Goal: Transaction & Acquisition: Book appointment/travel/reservation

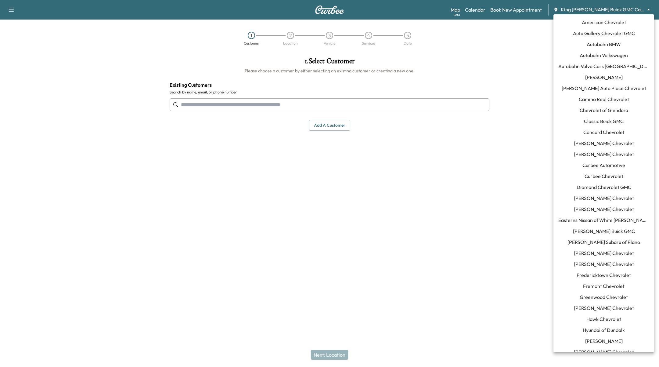
click at [596, 8] on body "Support Log Out Map Beta Calendar Book New Appointment King [PERSON_NAME] Buick…" at bounding box center [329, 183] width 659 height 367
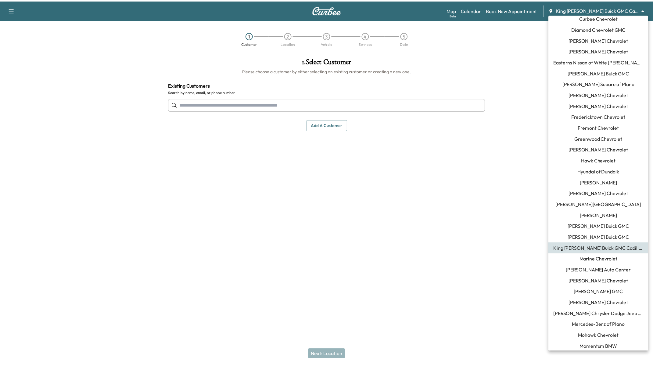
scroll to position [157, 0]
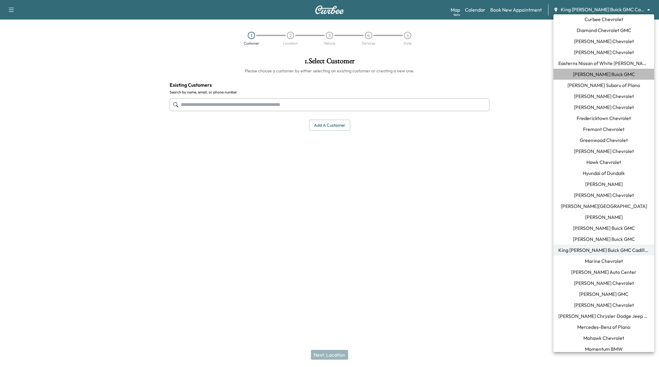
click at [607, 74] on span "[PERSON_NAME] Buick GMC" at bounding box center [604, 73] width 62 height 7
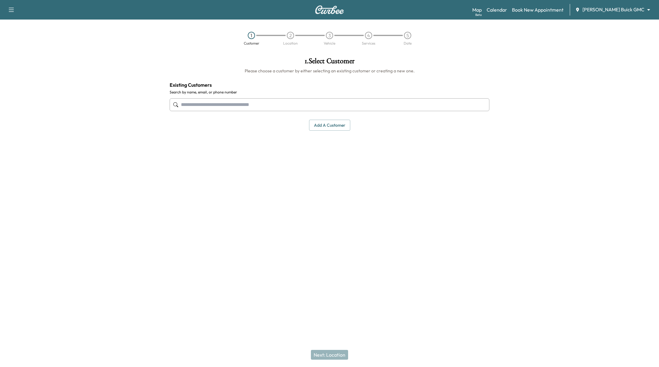
click at [298, 104] on input "text" at bounding box center [330, 104] width 320 height 13
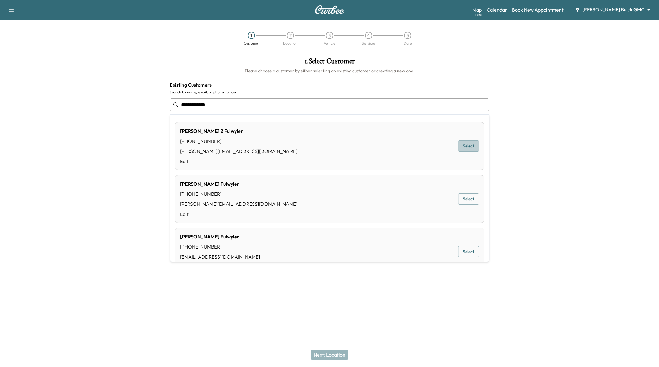
click at [462, 145] on button "Select" at bounding box center [468, 145] width 21 height 11
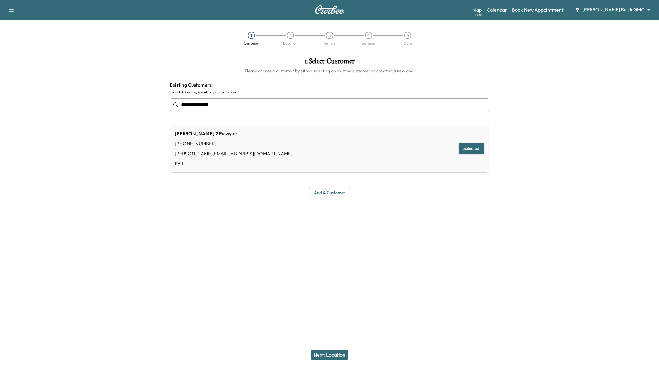
type input "**********"
click at [337, 354] on button "Next: Location" at bounding box center [329, 355] width 37 height 10
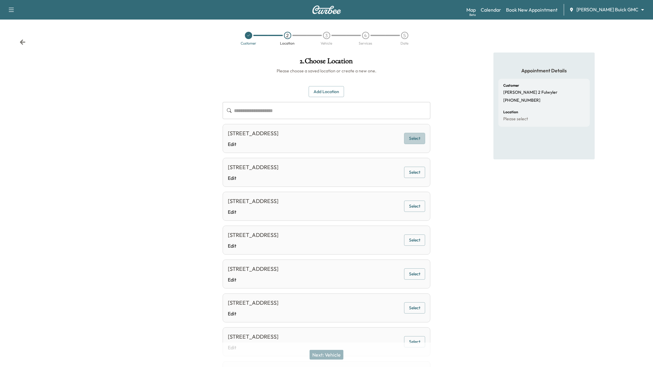
click at [422, 134] on button "Select" at bounding box center [414, 138] width 21 height 11
click at [326, 357] on button "Next: Vehicle" at bounding box center [327, 355] width 34 height 10
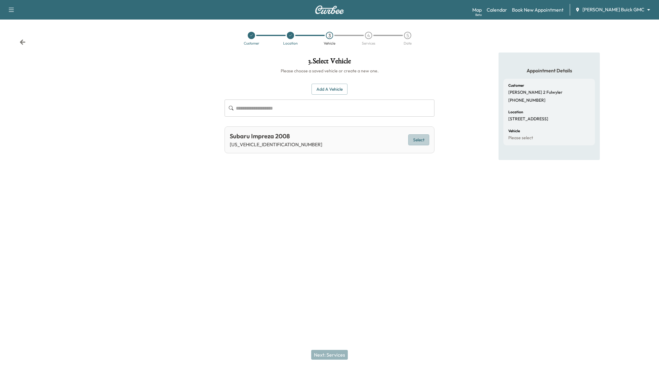
click at [417, 136] on button "Select" at bounding box center [418, 139] width 21 height 11
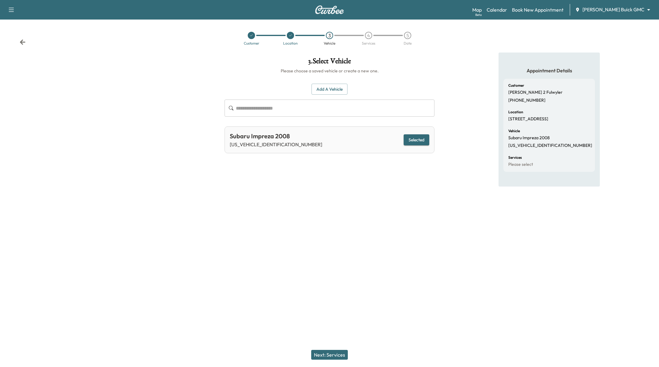
click at [318, 355] on button "Next: Services" at bounding box center [329, 355] width 37 height 10
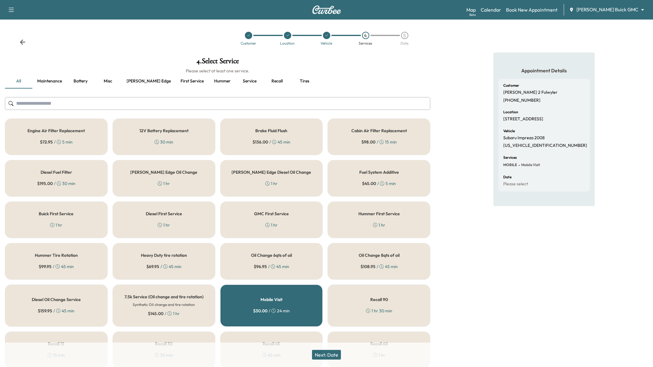
click at [270, 303] on div "Mobile Visit $ 30.00 / 24 min" at bounding box center [271, 305] width 103 height 42
click at [269, 303] on div "Mobile Visit $ 30.00 / 24 min" at bounding box center [271, 305] width 103 height 42
click at [79, 134] on div "Engine Air Filter Replacement $ 72.95 / 5 min" at bounding box center [56, 136] width 103 height 37
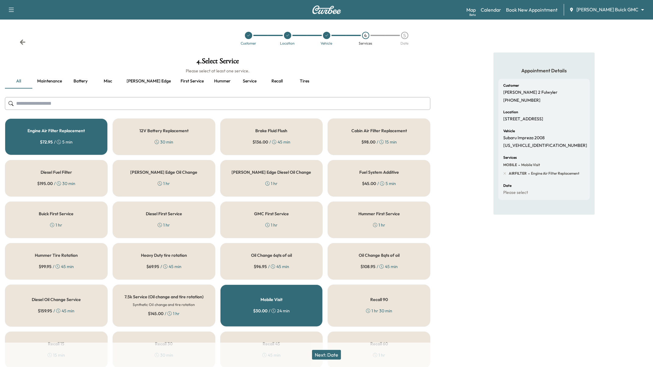
click at [338, 357] on button "Next: Date" at bounding box center [326, 355] width 29 height 10
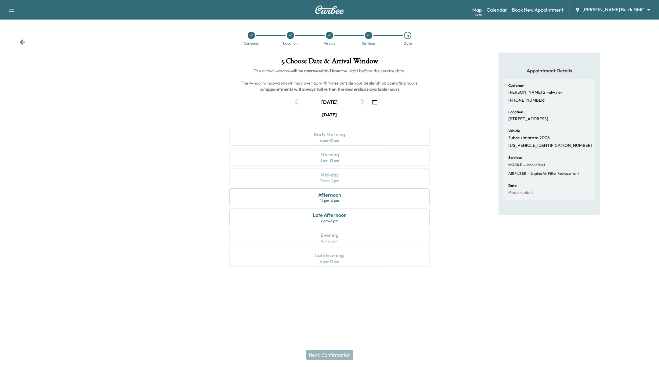
click at [375, 104] on button "button" at bounding box center [374, 102] width 10 height 10
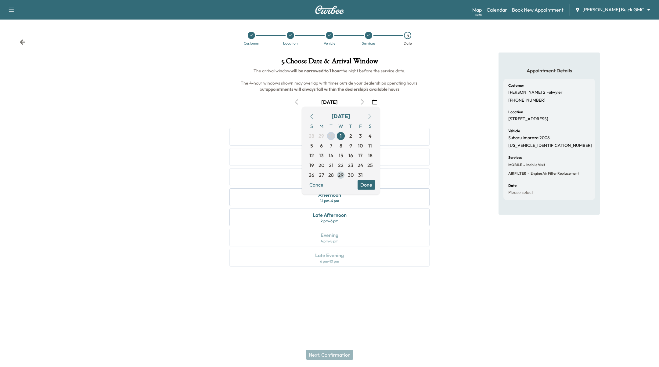
click at [340, 175] on span "29" at bounding box center [340, 174] width 5 height 7
click at [369, 187] on button "Done" at bounding box center [366, 185] width 17 height 10
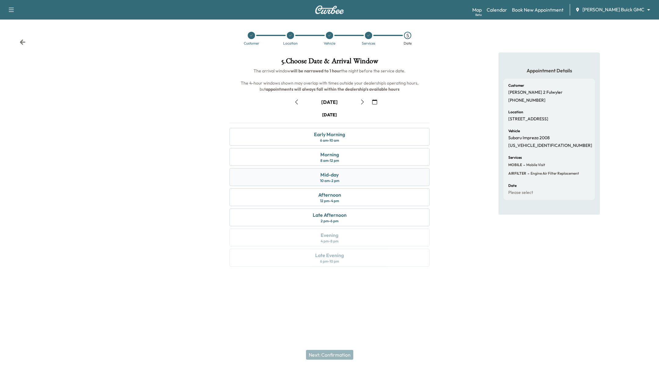
click at [360, 179] on div "Mid-day 10 am - 2 pm" at bounding box center [329, 177] width 200 height 18
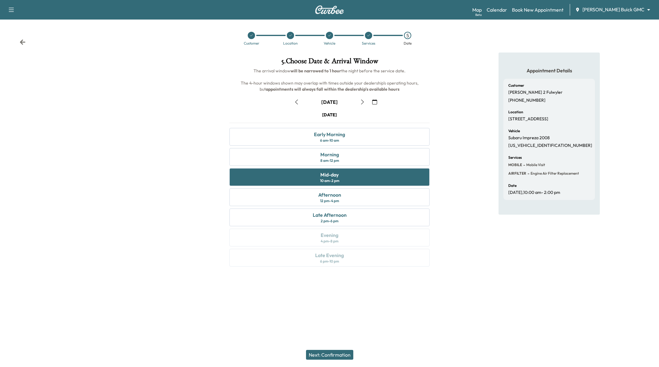
click at [331, 358] on button "Next: Confirmation" at bounding box center [329, 355] width 47 height 10
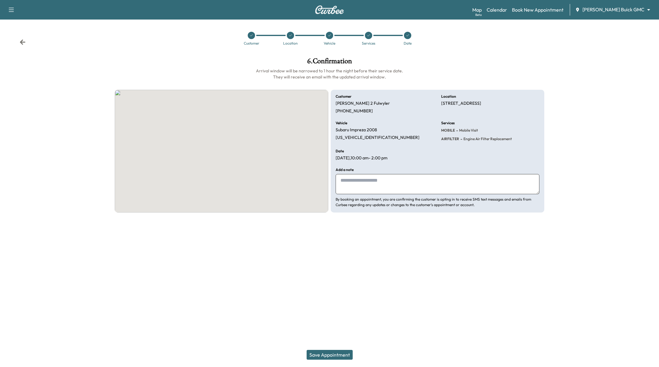
click at [332, 356] on button "Save Appointment" at bounding box center [330, 355] width 46 height 10
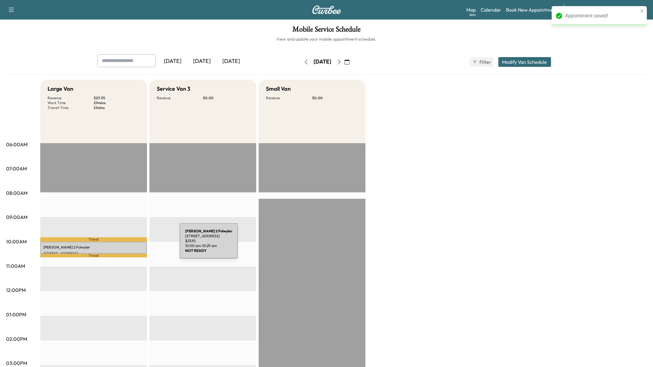
click at [134, 245] on p "[PERSON_NAME] 2 [PERSON_NAME]" at bounding box center [93, 247] width 101 height 5
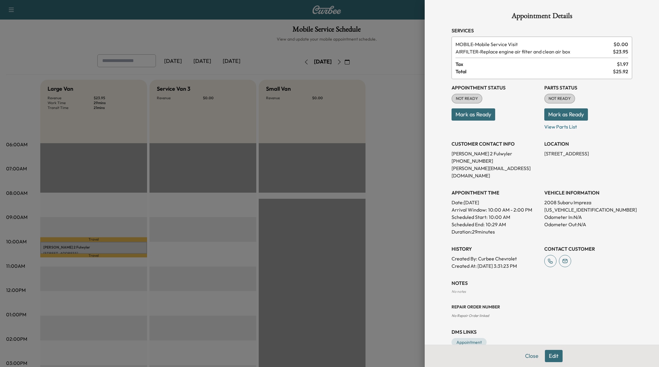
drag, startPoint x: 534, startPoint y: 355, endPoint x: 543, endPoint y: 355, distance: 9.2
click at [535, 355] on button "Close" at bounding box center [531, 356] width 21 height 12
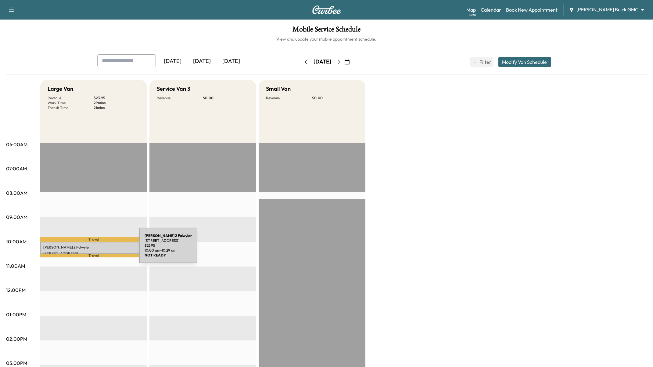
click at [93, 251] on p "[STREET_ADDRESS]" at bounding box center [93, 253] width 101 height 5
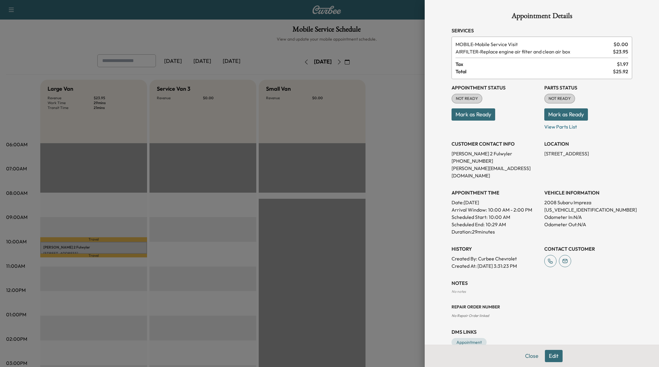
click at [547, 356] on button "Edit" at bounding box center [554, 356] width 18 height 12
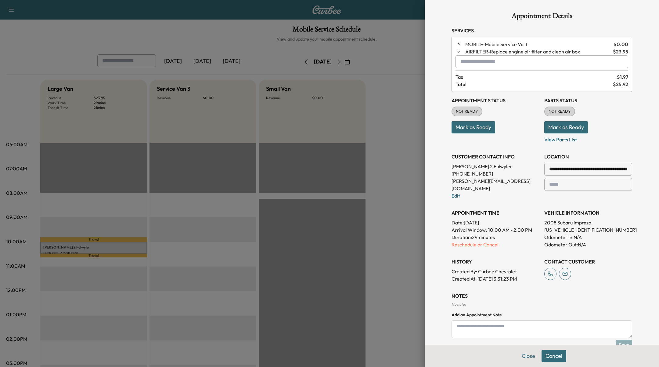
drag, startPoint x: 394, startPoint y: 47, endPoint x: 392, endPoint y: 42, distance: 4.6
click at [394, 46] on div at bounding box center [329, 183] width 659 height 367
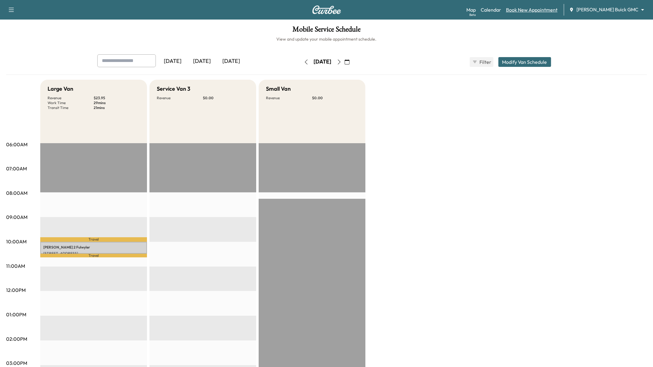
click at [546, 9] on link "Book New Appointment" at bounding box center [532, 9] width 52 height 7
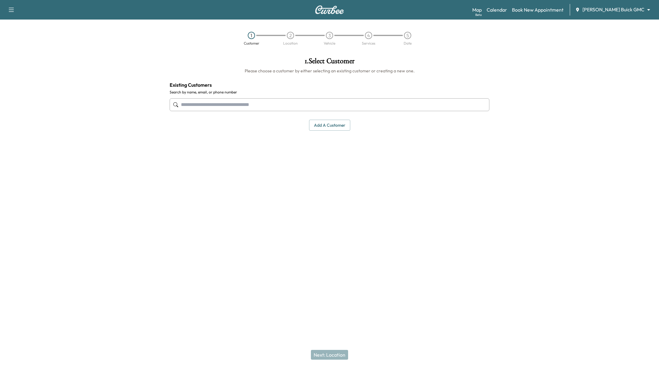
click at [268, 105] on input "text" at bounding box center [330, 104] width 320 height 13
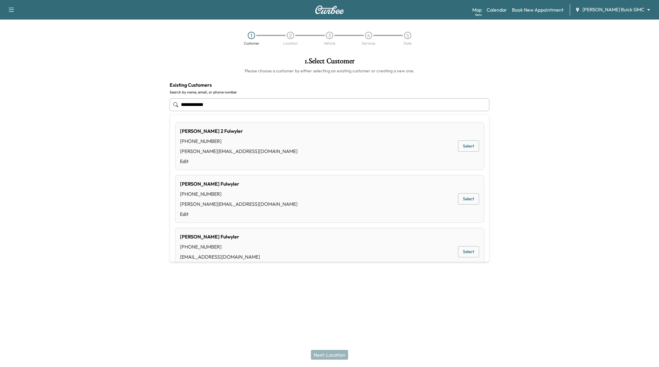
click at [345, 142] on div "[PERSON_NAME] 2 [PERSON_NAME] [PHONE_NUMBER] [PERSON_NAME][EMAIL_ADDRESS][DOMAI…" at bounding box center [329, 146] width 309 height 48
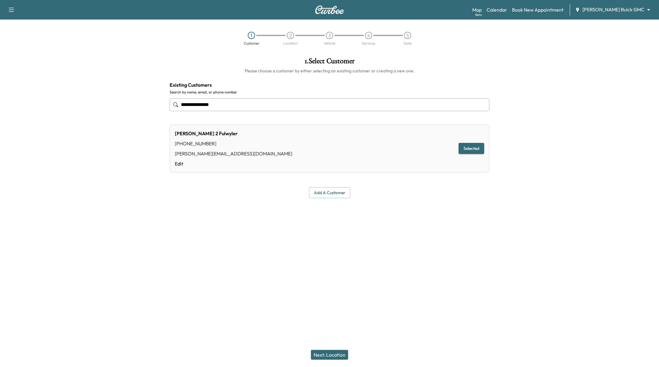
type input "**********"
click at [336, 357] on button "Next: Location" at bounding box center [329, 355] width 37 height 10
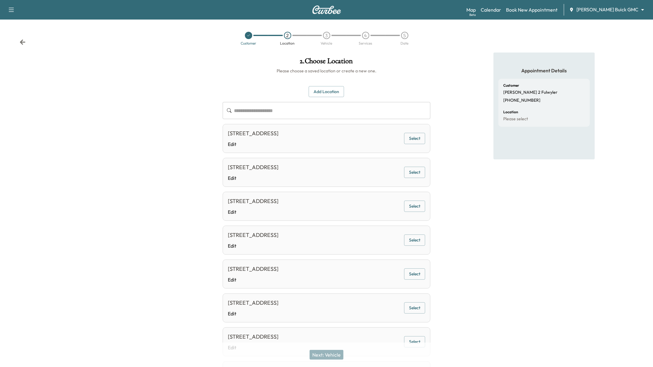
click at [419, 137] on button "Select" at bounding box center [414, 138] width 21 height 11
drag, startPoint x: 328, startPoint y: 354, endPoint x: 331, endPoint y: 348, distance: 7.5
click at [328, 354] on button "Next: Vehicle" at bounding box center [327, 355] width 34 height 10
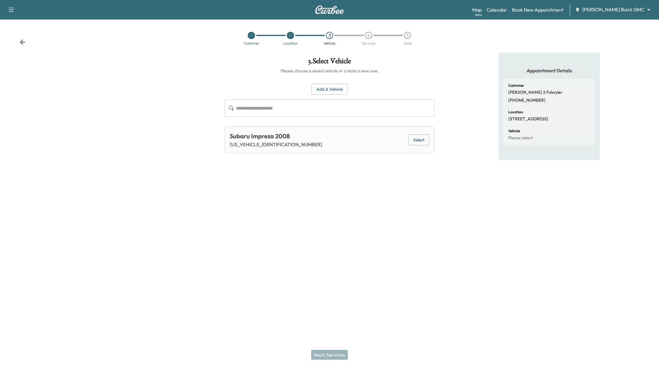
click at [426, 142] on button "Select" at bounding box center [418, 139] width 21 height 11
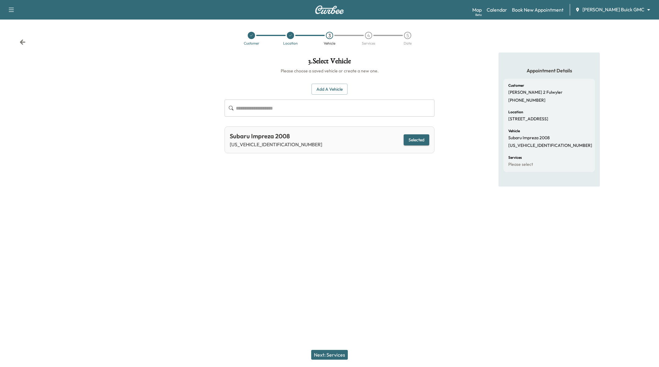
click at [341, 357] on button "Next: Services" at bounding box center [329, 355] width 37 height 10
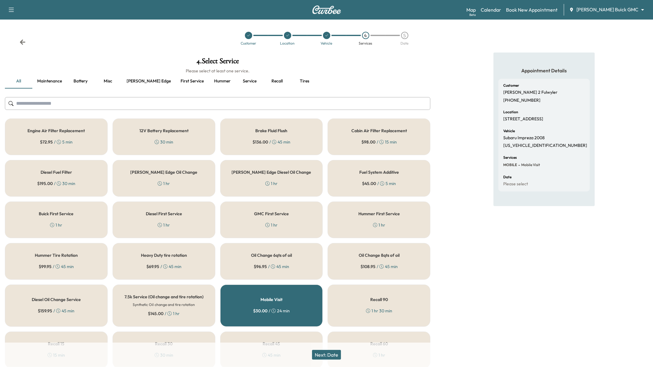
click at [57, 133] on div "Engine Air Filter Replacement $ 72.95 / 5 min" at bounding box center [56, 136] width 103 height 37
